Goal: Transaction & Acquisition: Purchase product/service

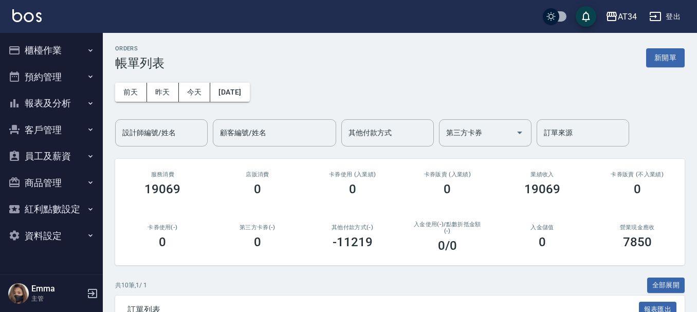
click at [73, 52] on button "櫃檯作業" at bounding box center [51, 50] width 95 height 27
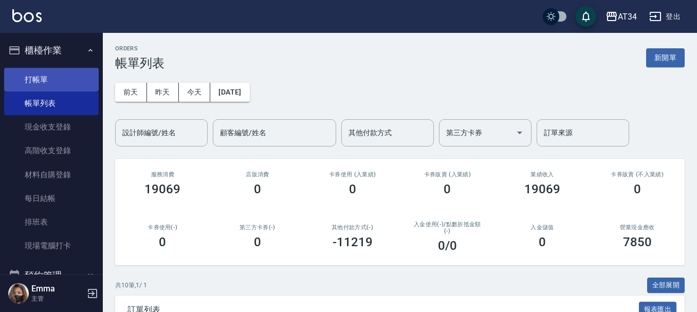
click at [61, 79] on link "打帳單" at bounding box center [51, 80] width 95 height 24
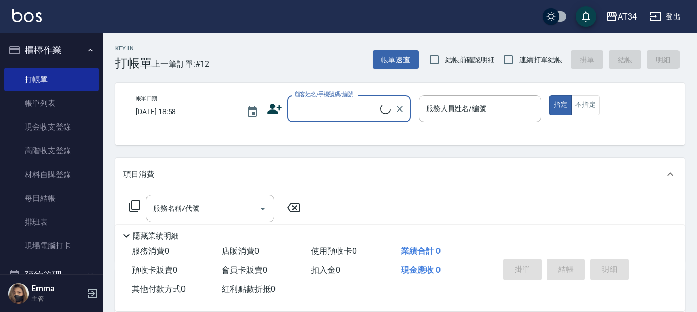
click at [360, 103] on input "顧客姓名/手機號碼/編號" at bounding box center [336, 109] width 88 height 18
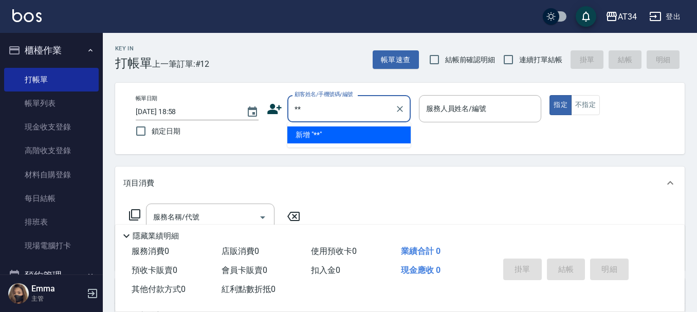
type input "**"
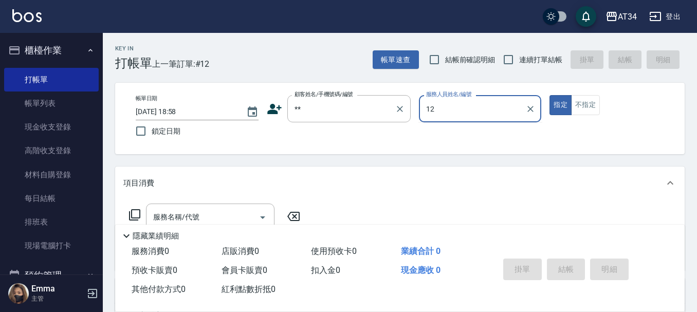
type input "12"
type input "新客人 姓名未設定/**/null"
type input "Emily-12"
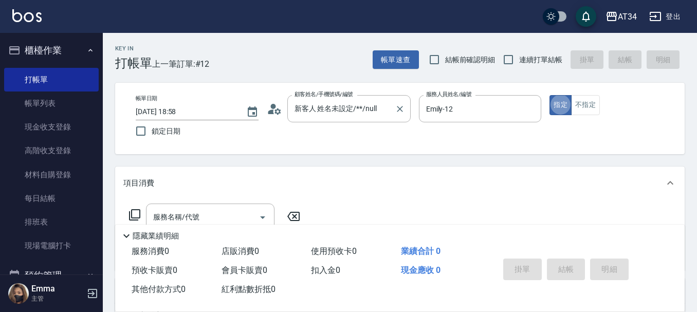
type button "true"
click at [602, 94] on div "帳單日期 [DATE] 18:58 鎖定日期 顧客姓名/手機號碼/編號 新客人 姓名未設定/**/null 顧客姓名/手機號碼/編號 服務人員姓名/編號 [P…" at bounding box center [400, 118] width 570 height 71
click at [592, 98] on button "不指定" at bounding box center [585, 105] width 29 height 20
click at [216, 212] on input "服務名稱/代號" at bounding box center [203, 217] width 104 height 18
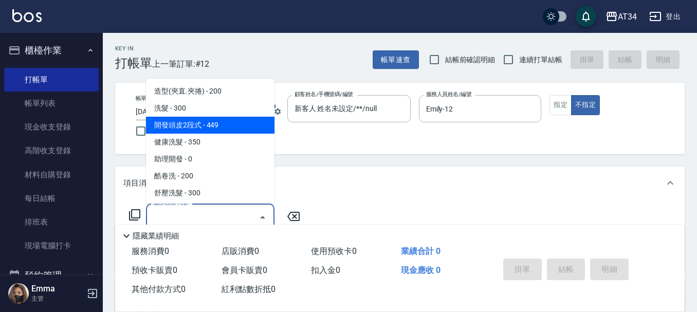
click at [218, 119] on span "開發頭皮2段式 - 449" at bounding box center [210, 125] width 129 height 17
type input "開發頭皮2段式(202)"
type input "40"
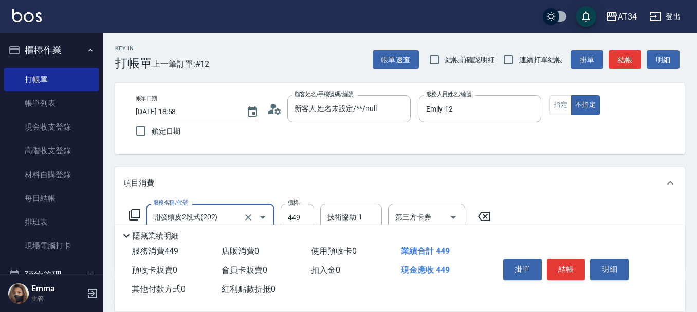
click at [246, 230] on div "隱藏業績明細" at bounding box center [402, 236] width 565 height 12
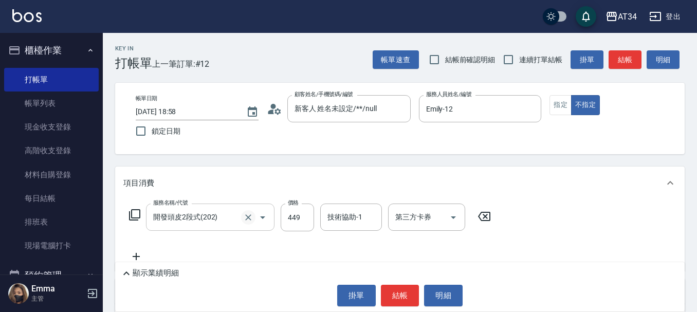
click at [247, 220] on icon "Clear" at bounding box center [248, 217] width 10 height 10
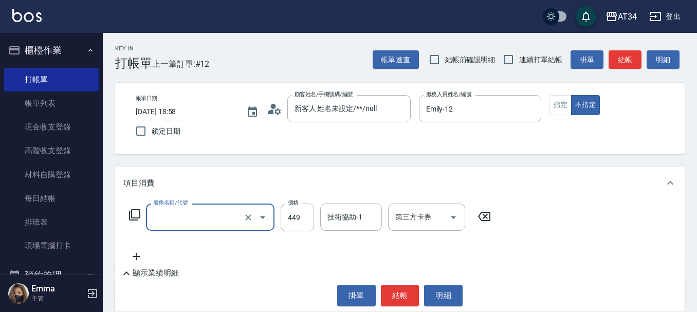
click at [215, 219] on input "服務名稱/代號" at bounding box center [196, 217] width 91 height 18
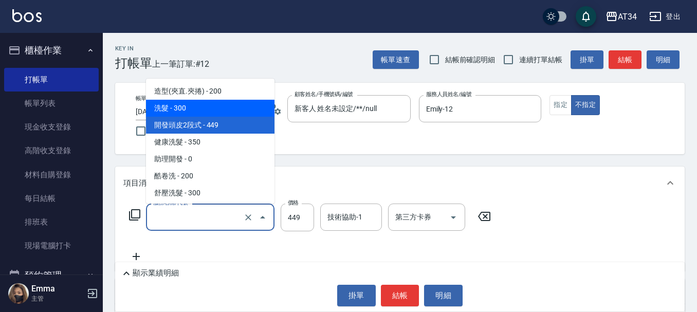
click at [206, 108] on span "洗髮 - 300" at bounding box center [210, 108] width 129 height 17
type input "洗髮(201)"
type input "30"
type input "300"
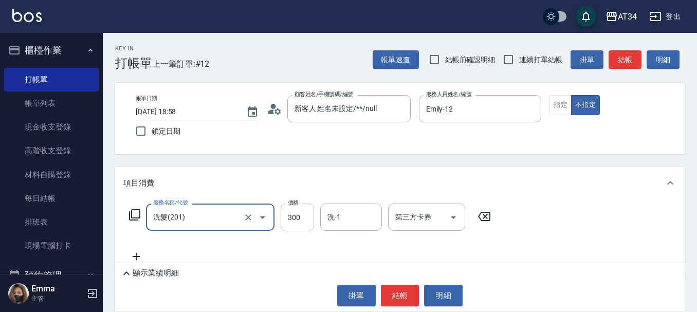
click at [297, 215] on input "300" at bounding box center [297, 218] width 33 height 28
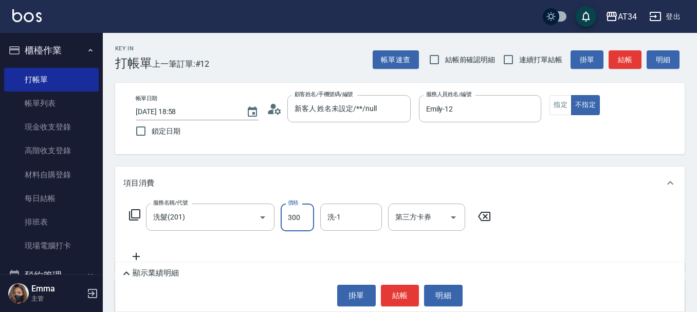
type input "0"
type input "45"
type input "40"
type input "450"
click at [391, 295] on button "結帳" at bounding box center [400, 296] width 39 height 22
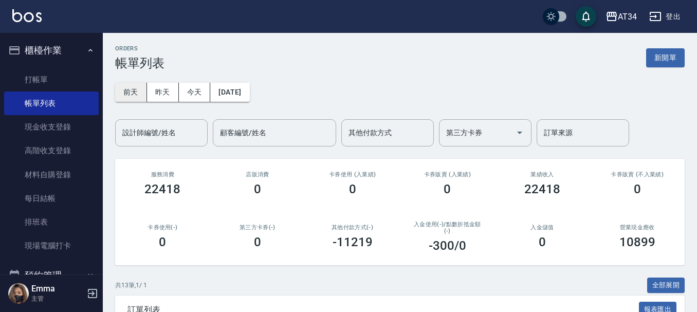
click at [143, 86] on button "前天" at bounding box center [131, 92] width 32 height 19
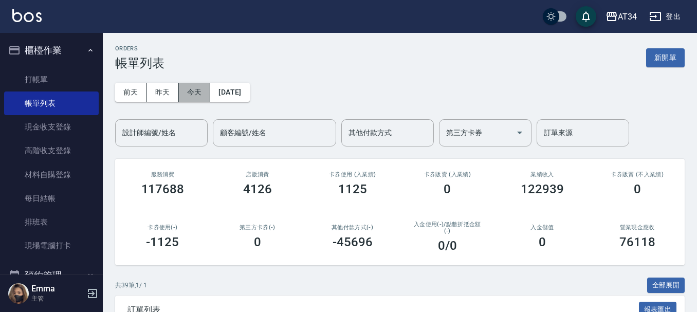
click at [190, 89] on button "今天" at bounding box center [195, 92] width 32 height 19
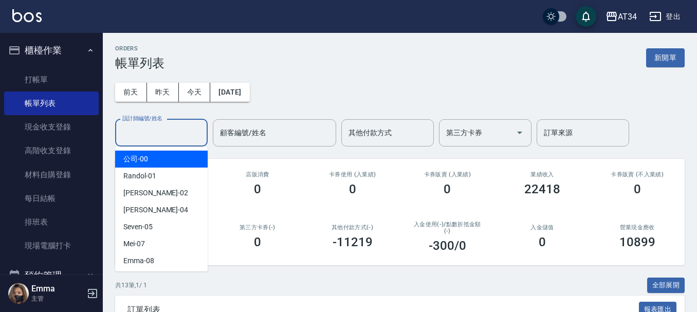
click at [182, 132] on input "設計師編號/姓名" at bounding box center [161, 133] width 83 height 18
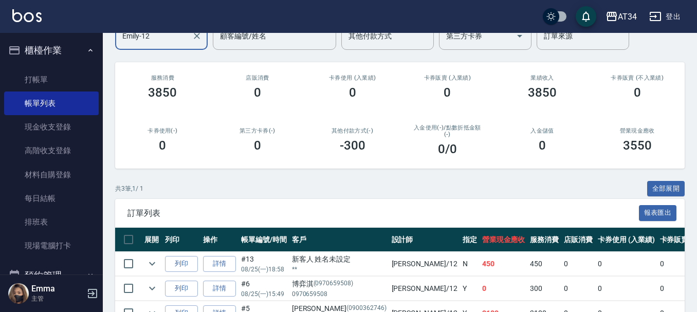
scroll to position [158, 0]
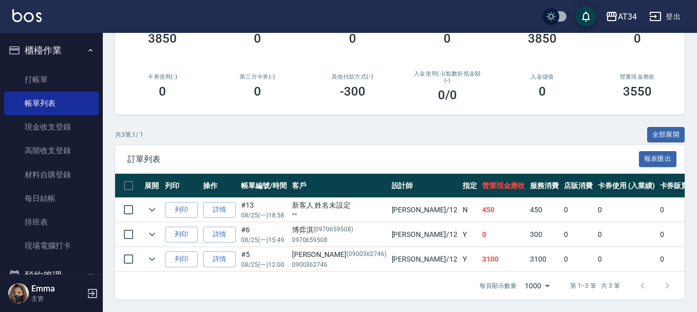
type input "Emily-12"
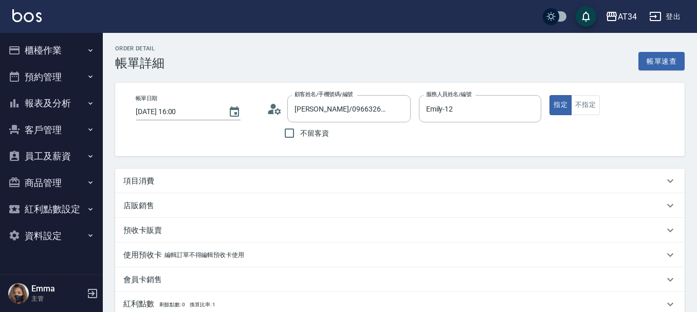
click at [171, 162] on div "Order detail 帳單詳細 帳單速查 帳單日期 2025/08/25 16:00 顧客姓名/手機號碼/編號 汪/0966326385/null 顧客姓…" at bounding box center [400, 275] width 595 height 484
click at [169, 176] on div "項目消費" at bounding box center [393, 181] width 541 height 11
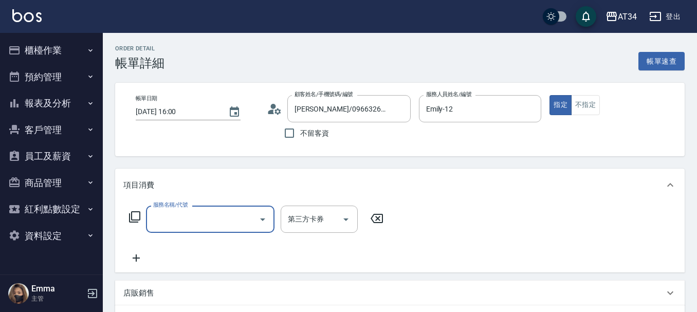
click at [192, 212] on input "服務名稱/代號" at bounding box center [203, 219] width 104 height 18
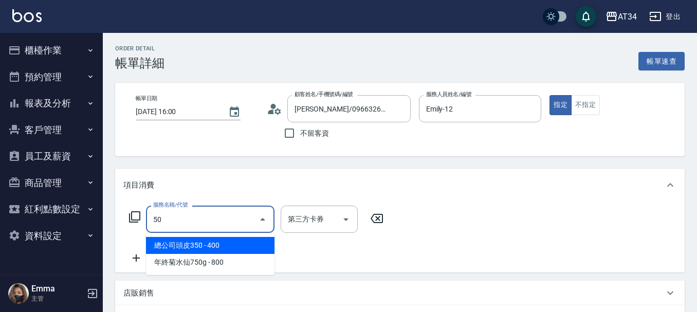
type input "501"
type input "100"
type input "染髮(501)"
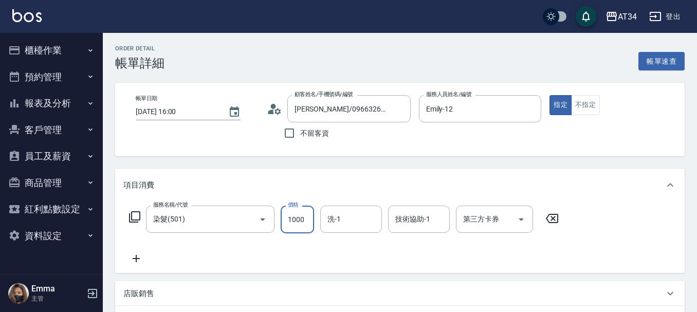
type input "0"
type input "20"
type input "200"
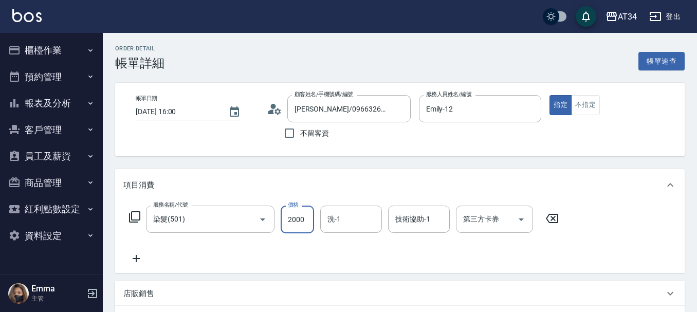
type input "2000"
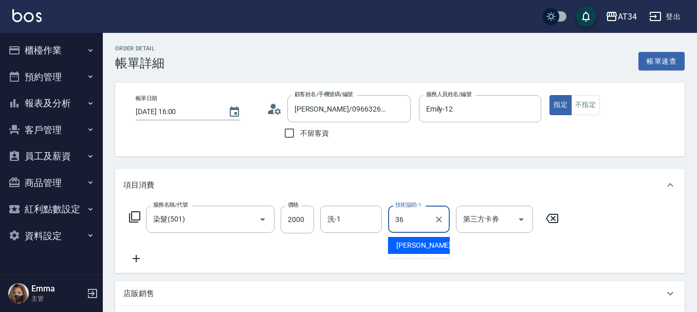
type input "張可芮-36"
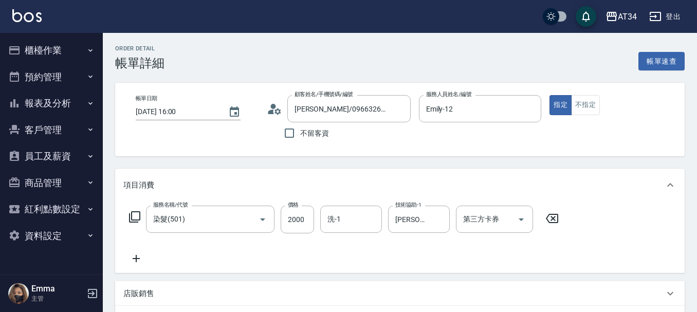
click at [140, 261] on icon at bounding box center [136, 259] width 26 height 12
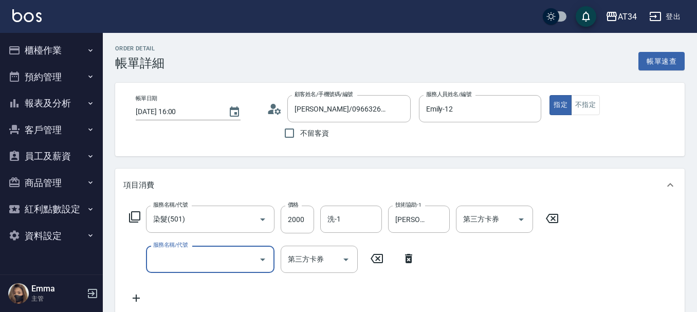
click at [186, 261] on input "服務名稱/代號" at bounding box center [203, 259] width 104 height 18
type input "631"
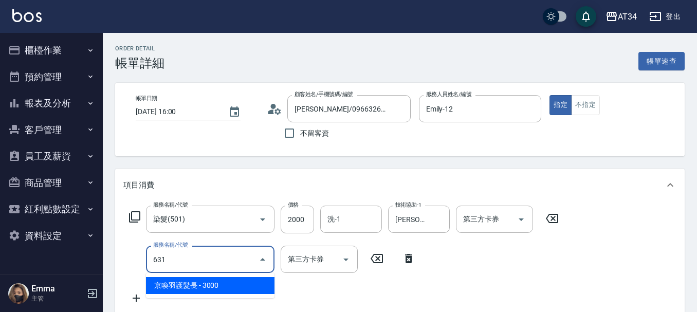
type input "500"
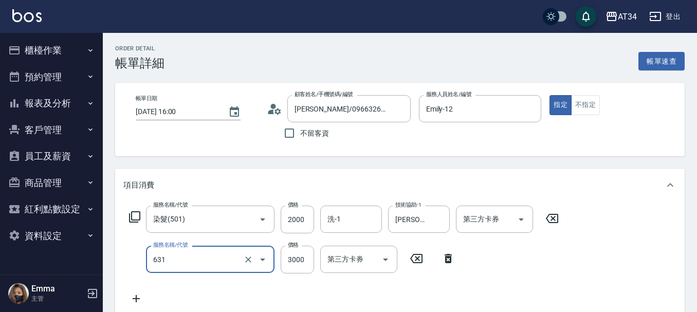
type input "京喚羽護髮長(631)"
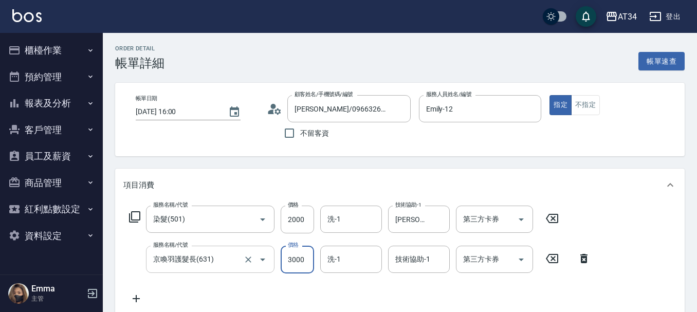
type input "2"
type input "200"
type input "25"
type input "220"
type input "255"
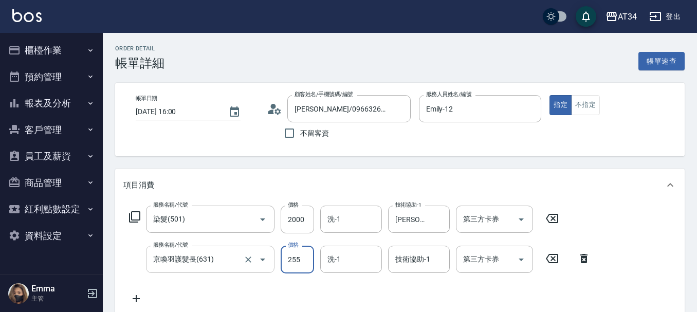
type input "450"
type input "2550"
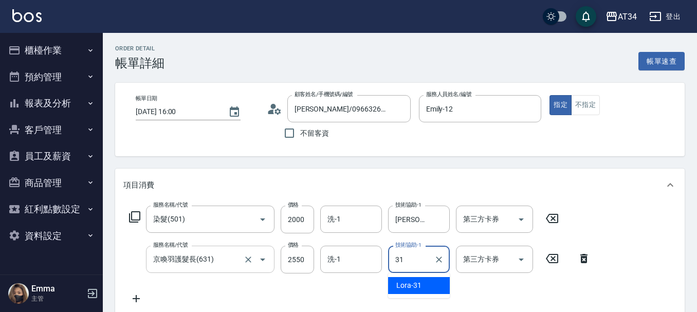
type input "Lora-31"
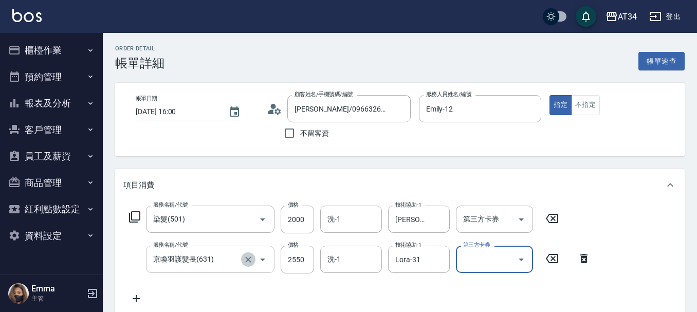
click at [254, 255] on button "Clear" at bounding box center [248, 260] width 14 height 14
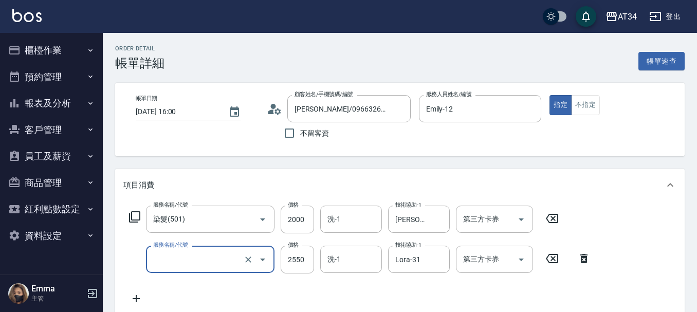
type input "200"
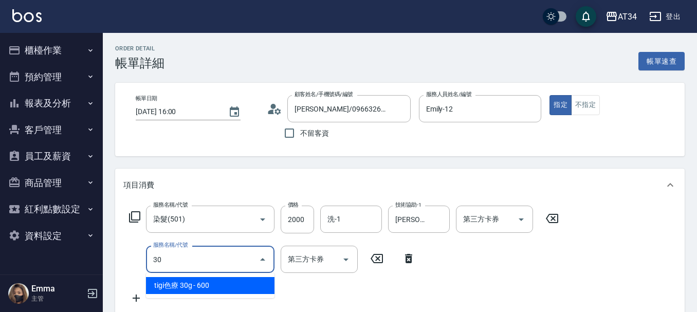
type input "3"
type input "630"
type input "450"
type input "京喚羽護髮中(630)"
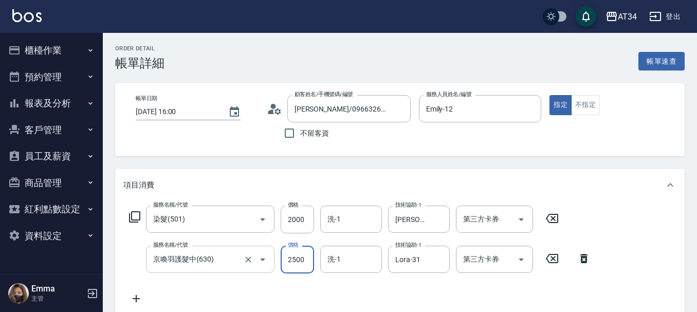
type input "2"
type input "200"
type input "25"
type input "220"
type input "255"
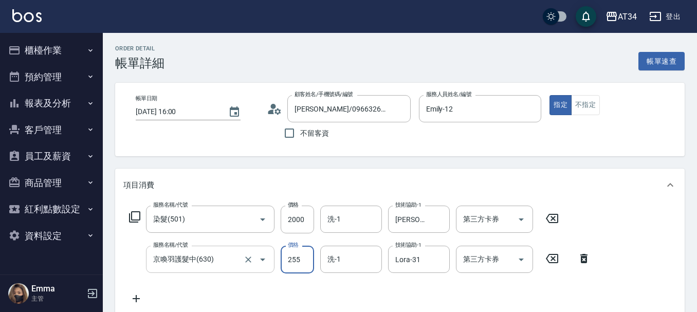
type input "450"
type input "2550"
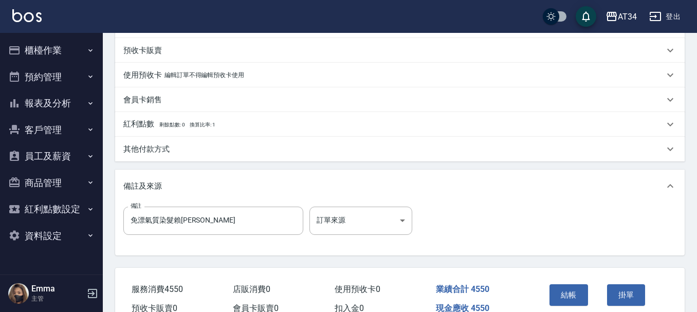
scroll to position [208, 0]
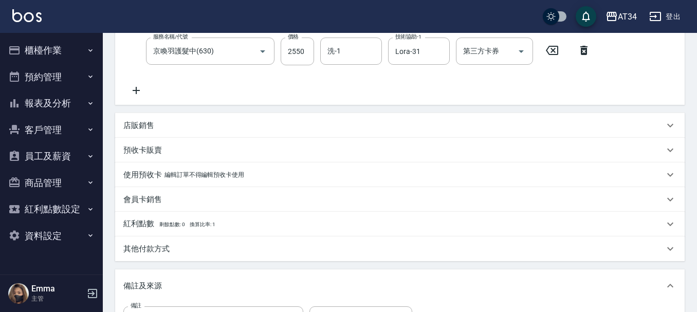
click at [149, 241] on div "其他付款方式" at bounding box center [400, 249] width 570 height 25
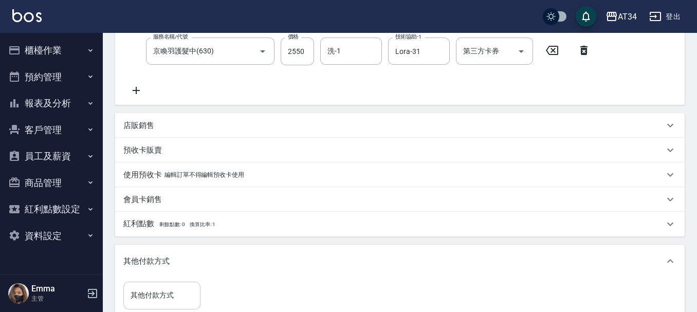
click at [156, 290] on input "其他付款方式" at bounding box center [162, 295] width 68 height 18
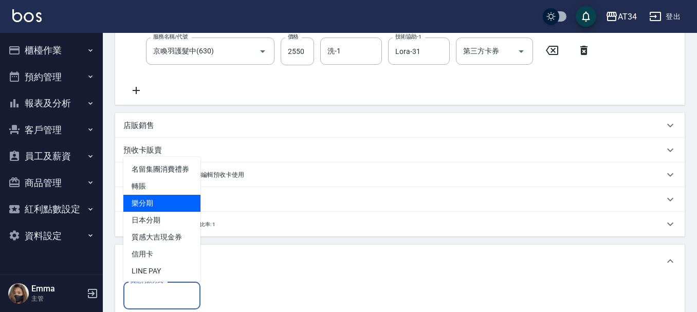
click at [164, 195] on span "轉賬" at bounding box center [161, 186] width 77 height 17
type input "轉賬"
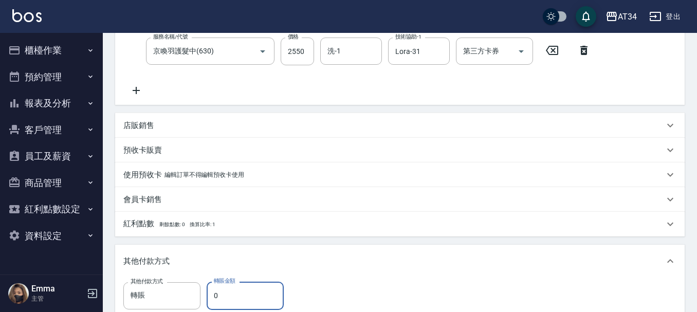
click at [231, 293] on input "0" at bounding box center [245, 296] width 77 height 28
type input "45"
type input "400"
type input "455"
type input "0"
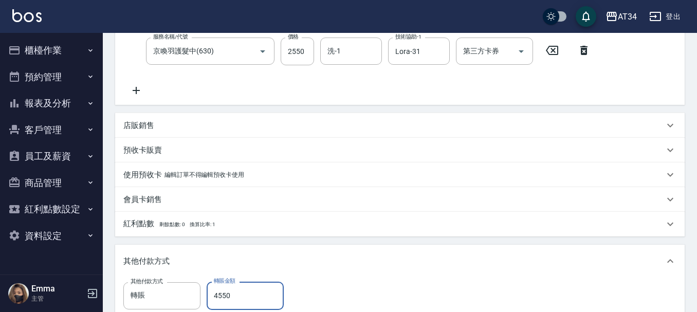
type input "4550"
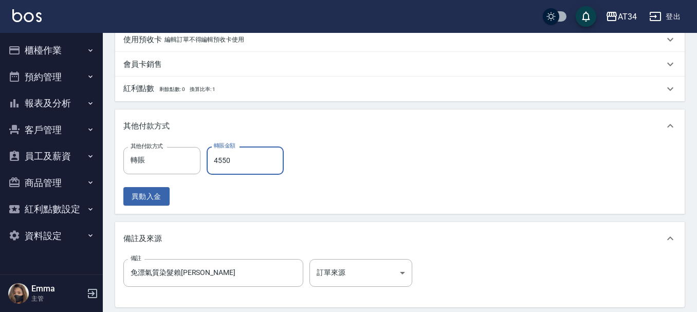
scroll to position [450, 0]
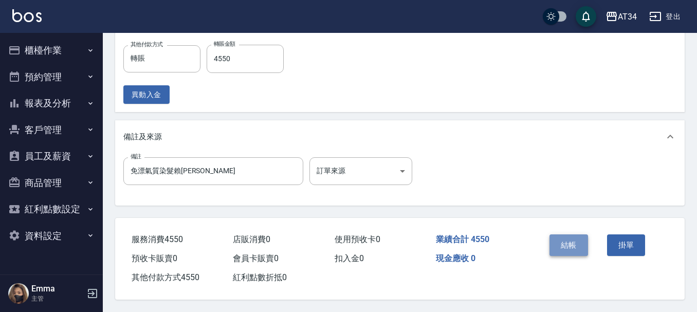
click at [563, 239] on button "結帳" at bounding box center [569, 246] width 39 height 22
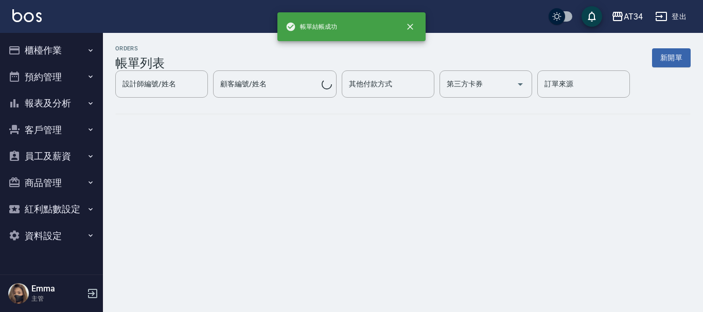
click at [58, 108] on button "報表及分析" at bounding box center [51, 103] width 95 height 27
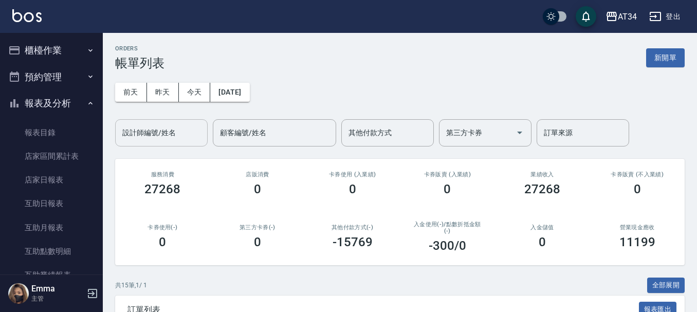
click at [193, 142] on div "設計師編號/姓名" at bounding box center [161, 132] width 93 height 27
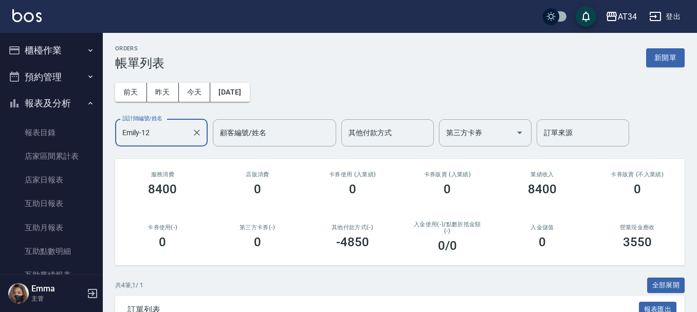
type input "Emily-12"
click at [38, 62] on button "櫃檯作業" at bounding box center [51, 50] width 95 height 27
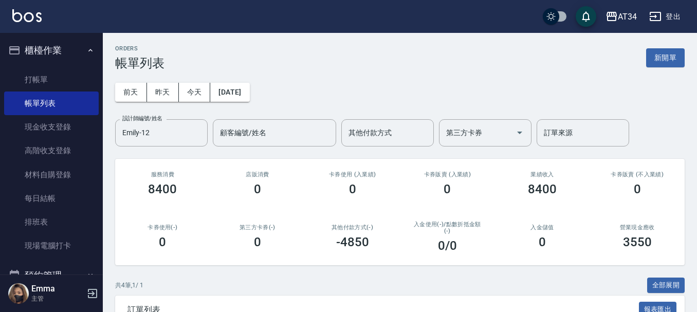
click at [39, 64] on ul "打帳單 帳單列表 現金收支登錄 高階收支登錄 材料自購登錄 每日結帳 排班表 現場電腦打卡" at bounding box center [51, 163] width 95 height 199
click at [37, 79] on link "打帳單" at bounding box center [51, 80] width 95 height 24
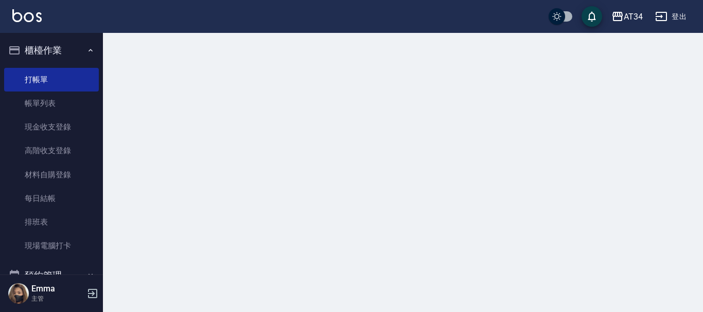
click at [59, 45] on button "櫃檯作業" at bounding box center [51, 50] width 95 height 27
